Goal: Go to known website: Access a specific website the user already knows

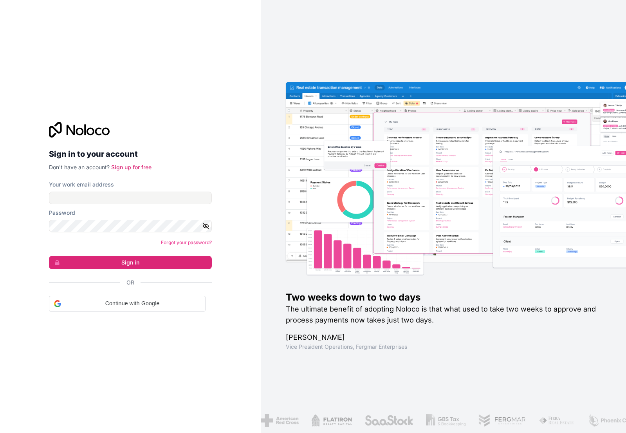
click at [212, 193] on nordpass-icon at bounding box center [212, 197] width 0 height 13
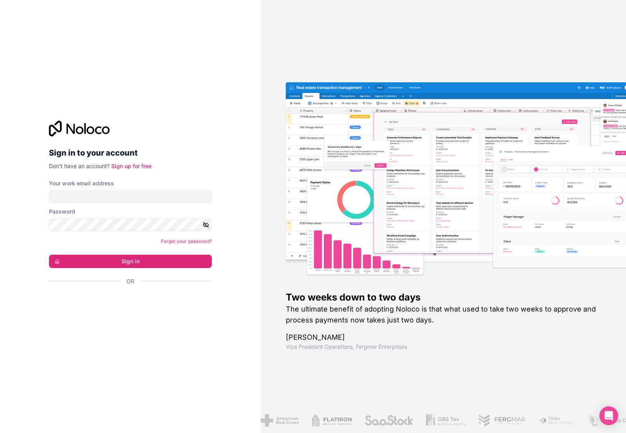
click at [212, 195] on nordpass-icon at bounding box center [212, 196] width 0 height 13
click at [0, 432] on nordpass-autofill-portal at bounding box center [0, 433] width 0 height 0
type input "**********"
click at [130, 255] on button "Sign in" at bounding box center [130, 260] width 163 height 13
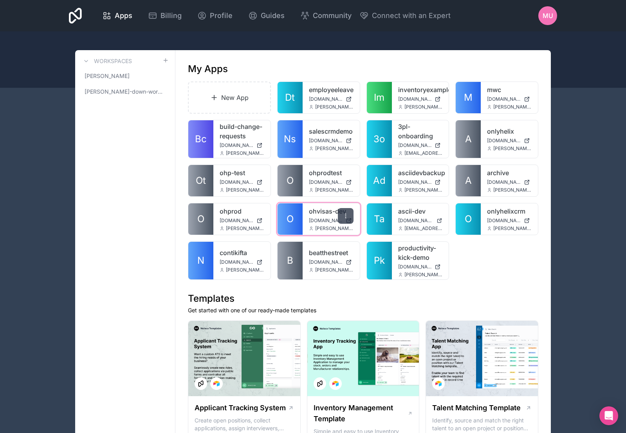
click at [345, 214] on icon at bounding box center [345, 214] width 0 height 0
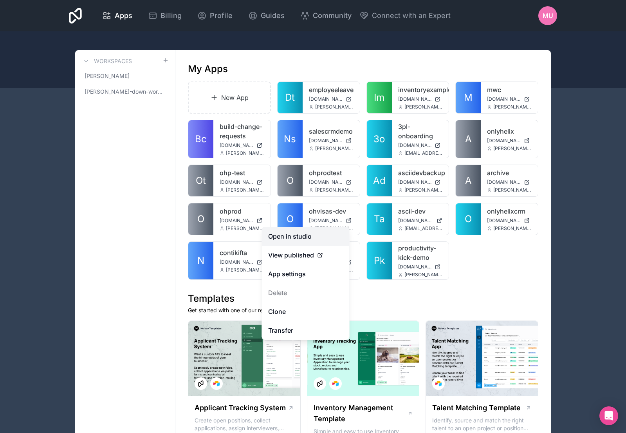
click at [296, 229] on link "Open in studio" at bounding box center [306, 236] width 88 height 19
